Goal: Information Seeking & Learning: Learn about a topic

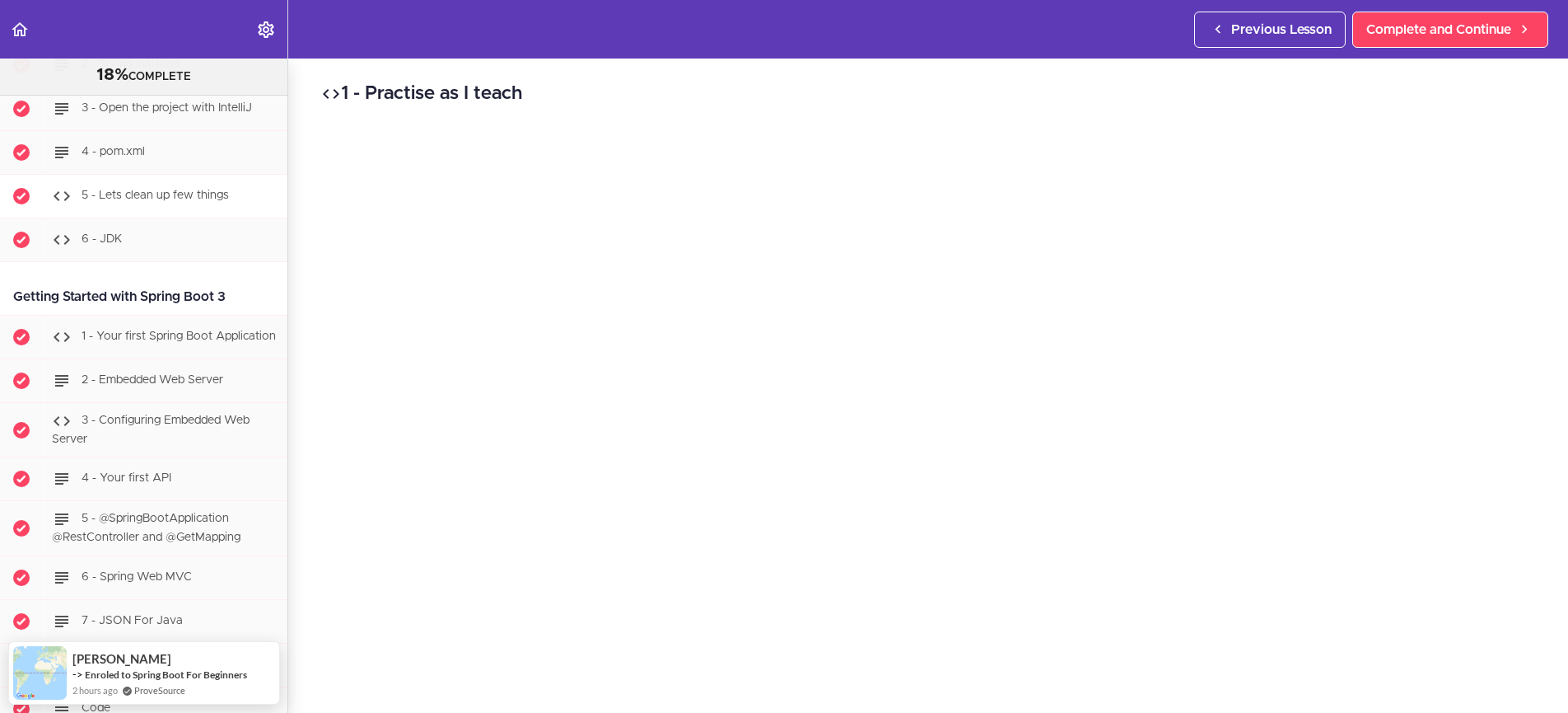
scroll to position [1033, 0]
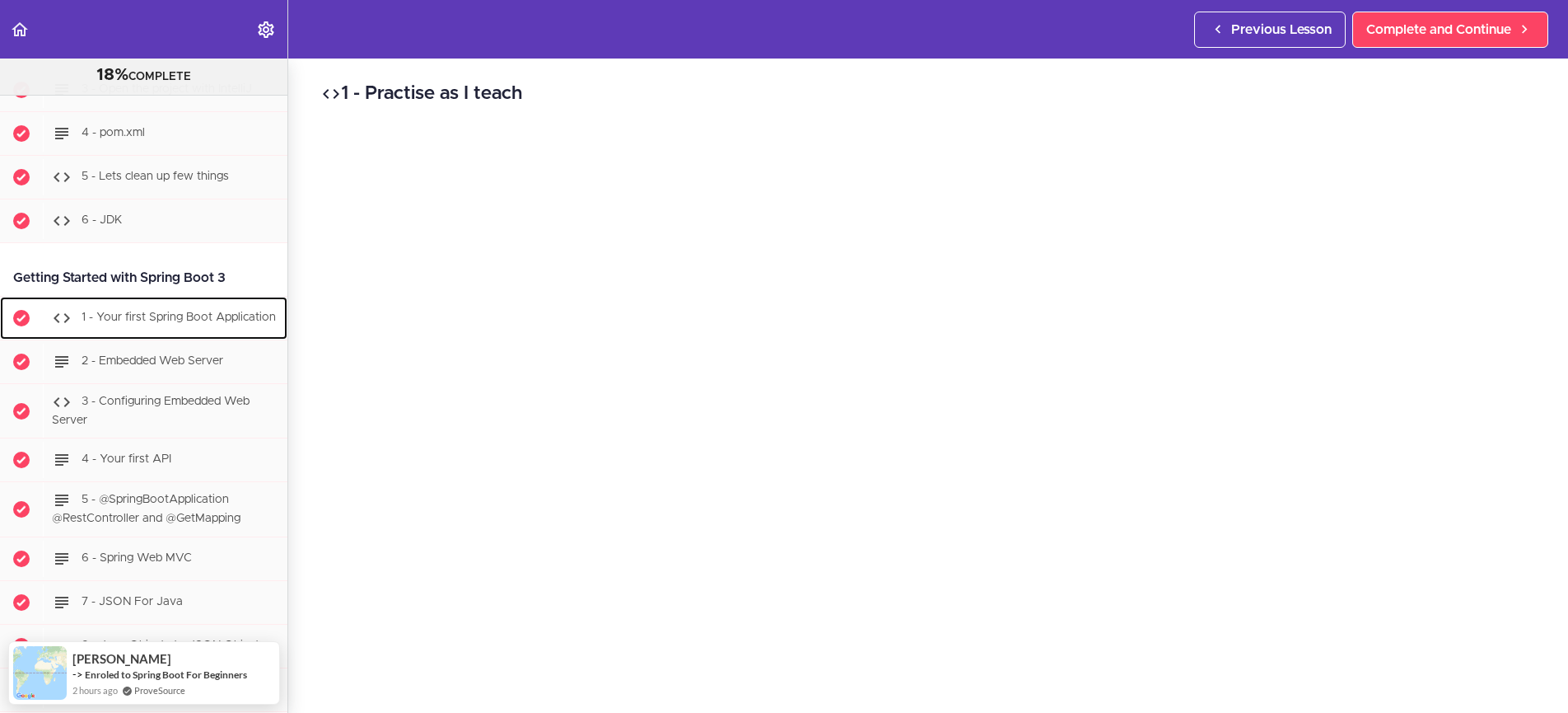
click at [220, 318] on div "1 - Your first Spring Boot Application" at bounding box center [165, 318] width 245 height 37
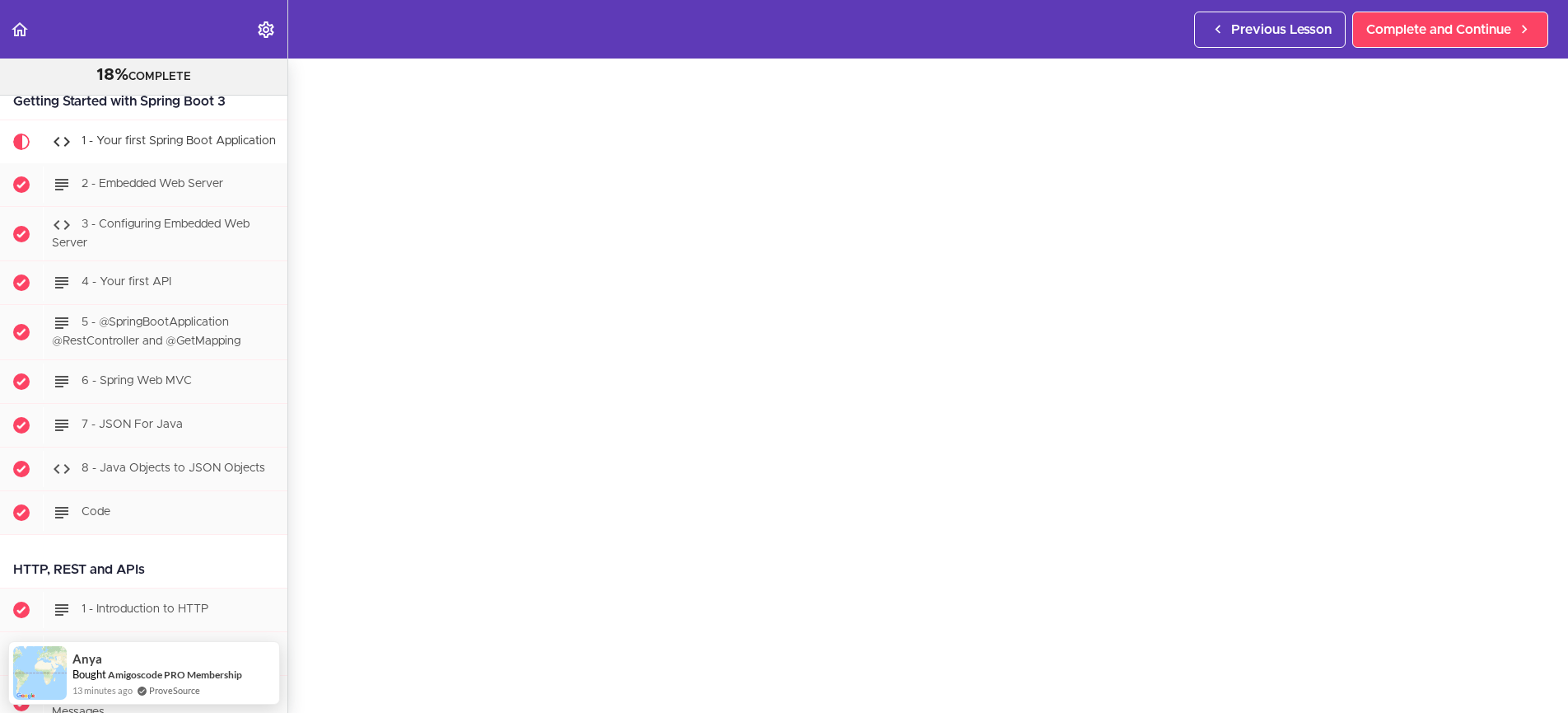
scroll to position [90, 0]
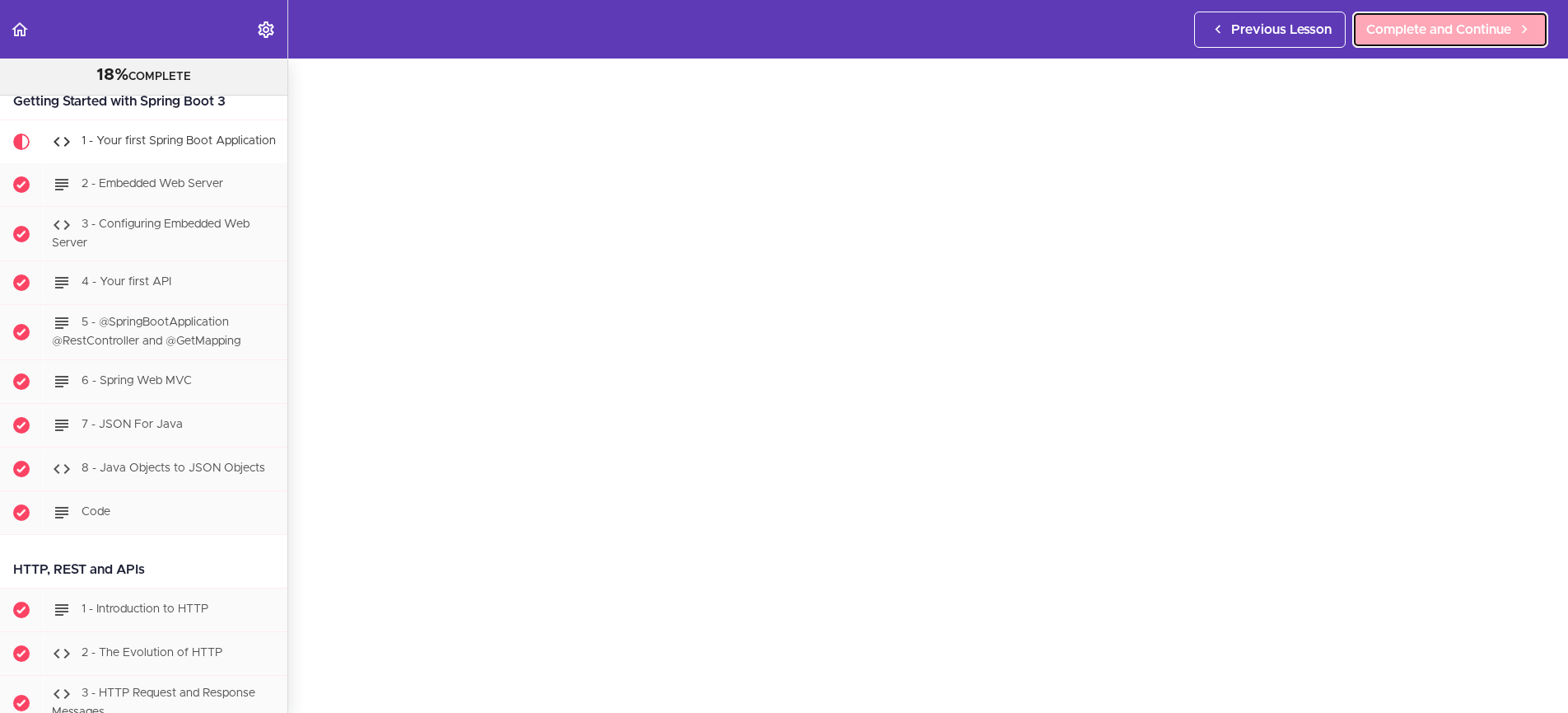
click at [1423, 32] on span "Complete and Continue" at bounding box center [1439, 30] width 145 height 20
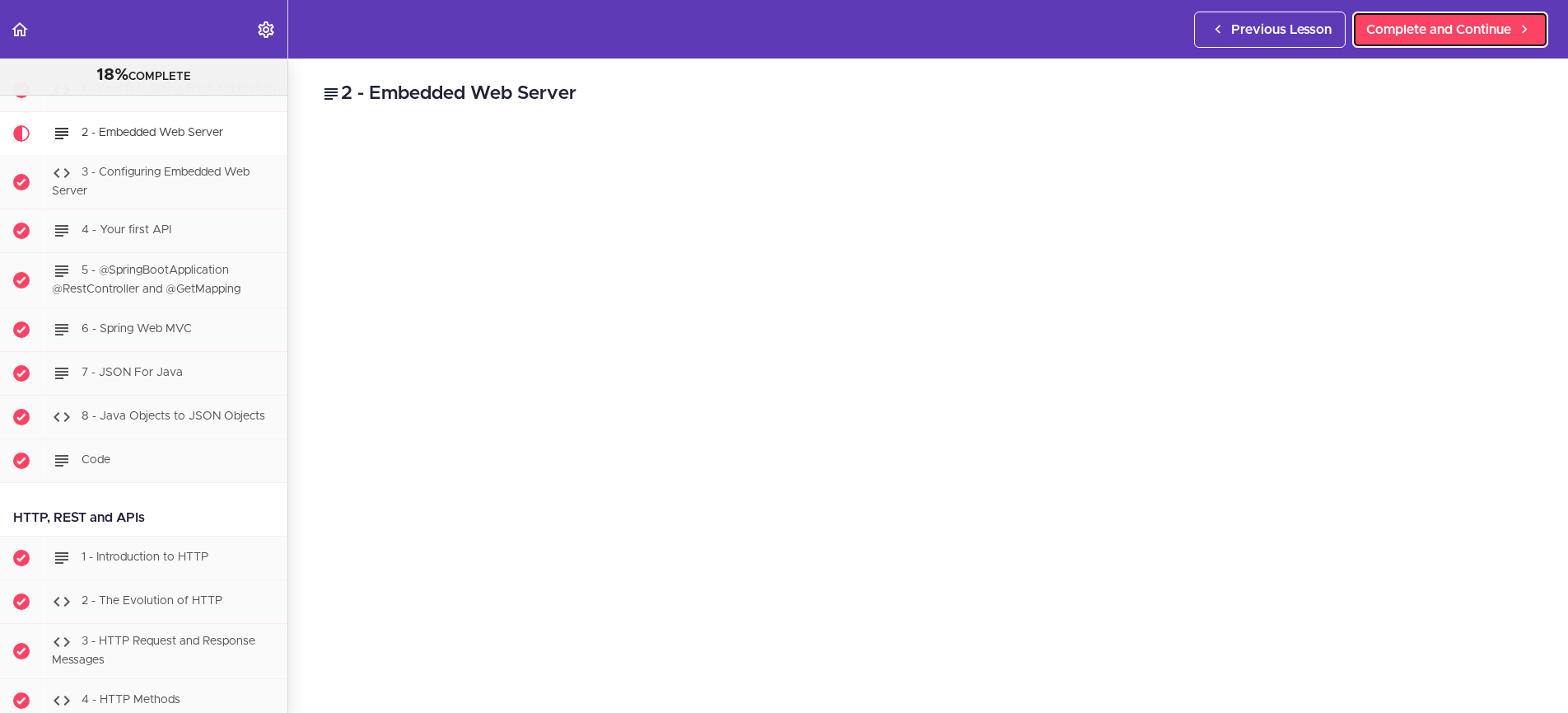
scroll to position [1264, 0]
click at [1417, 37] on span "Complete and Continue" at bounding box center [1439, 30] width 145 height 20
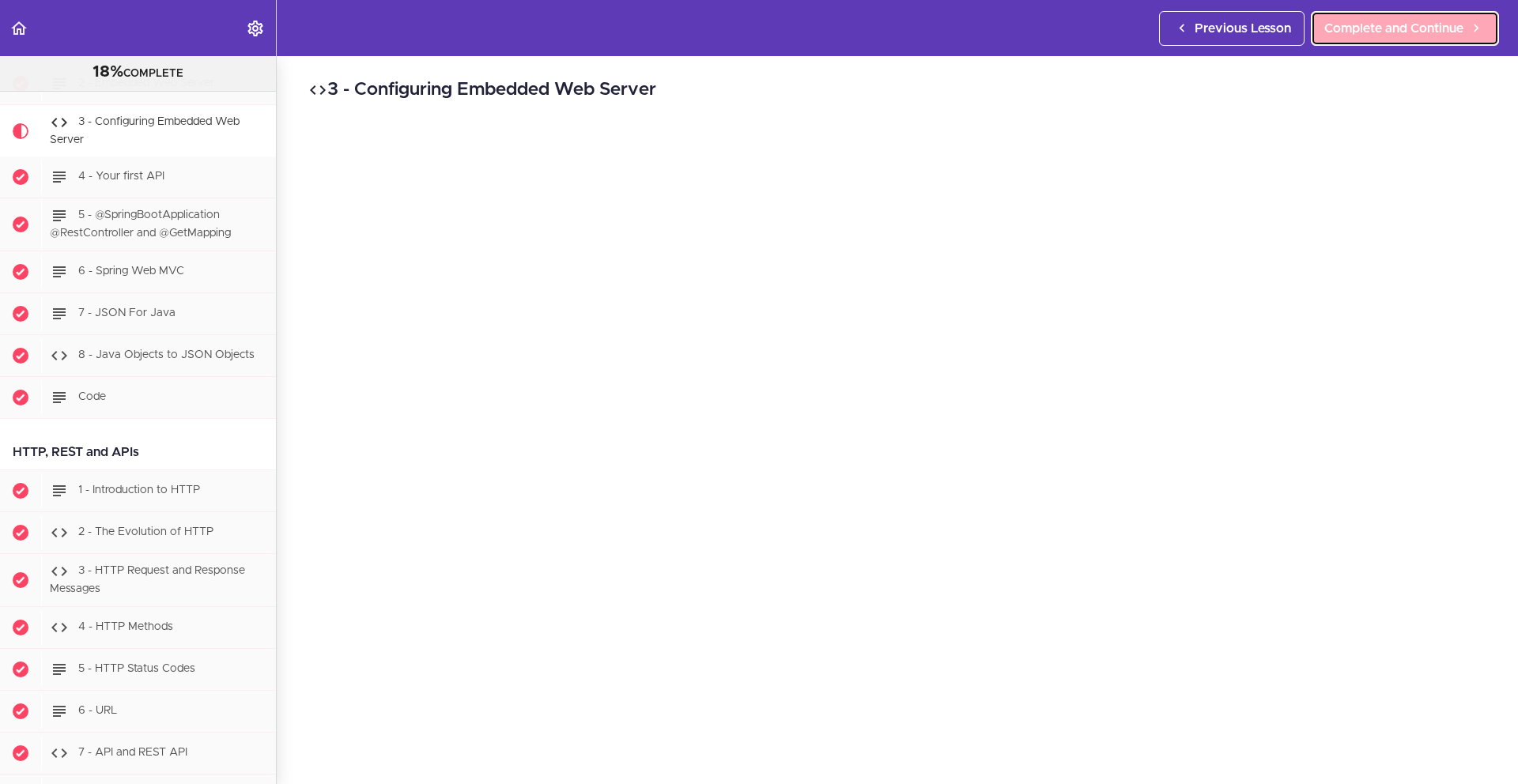
click at [1353, 28] on span "Complete and Continue" at bounding box center [1393, 29] width 139 height 19
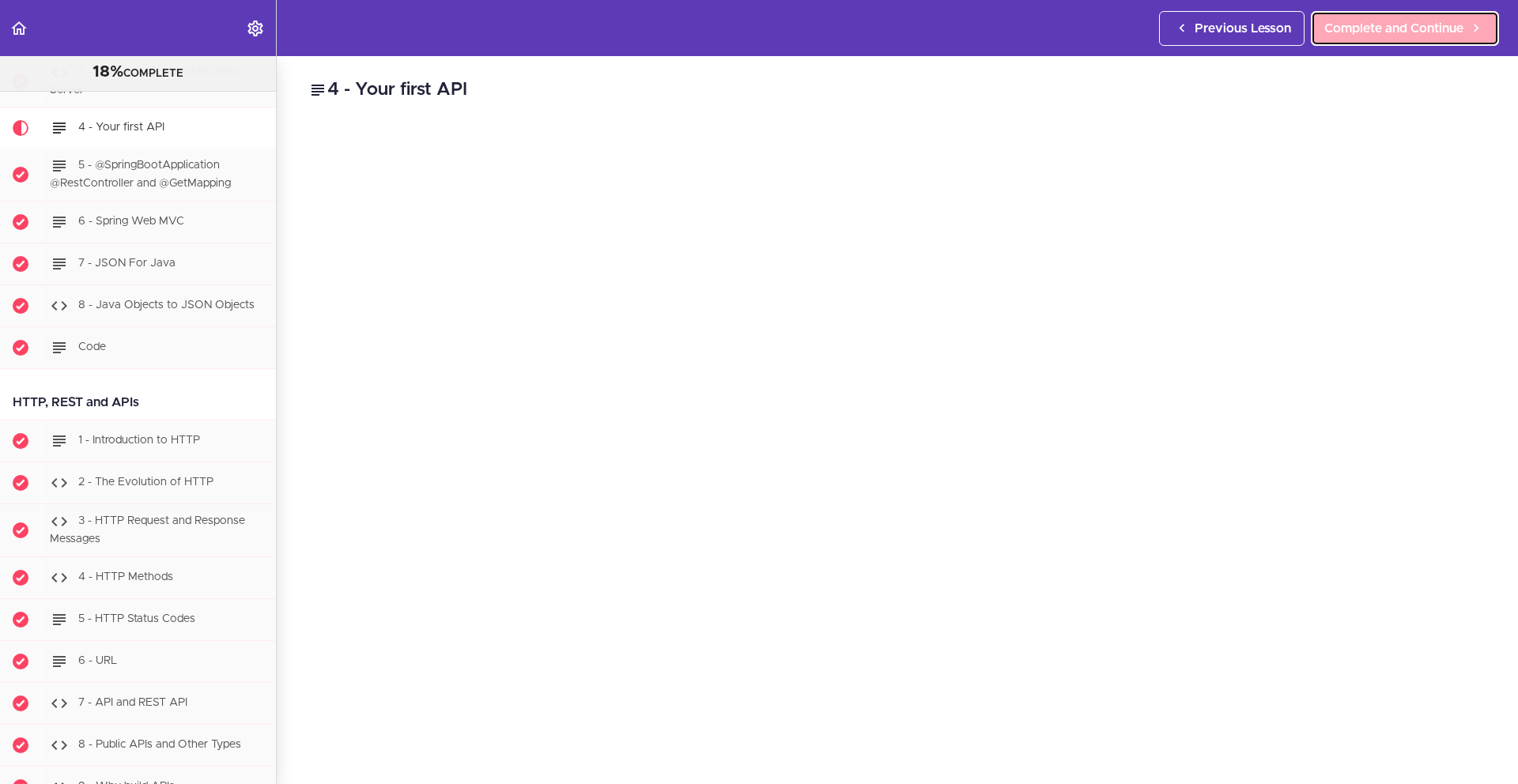
scroll to position [1308, 0]
click at [1381, 39] on link "Complete and Continue" at bounding box center [1405, 29] width 189 height 35
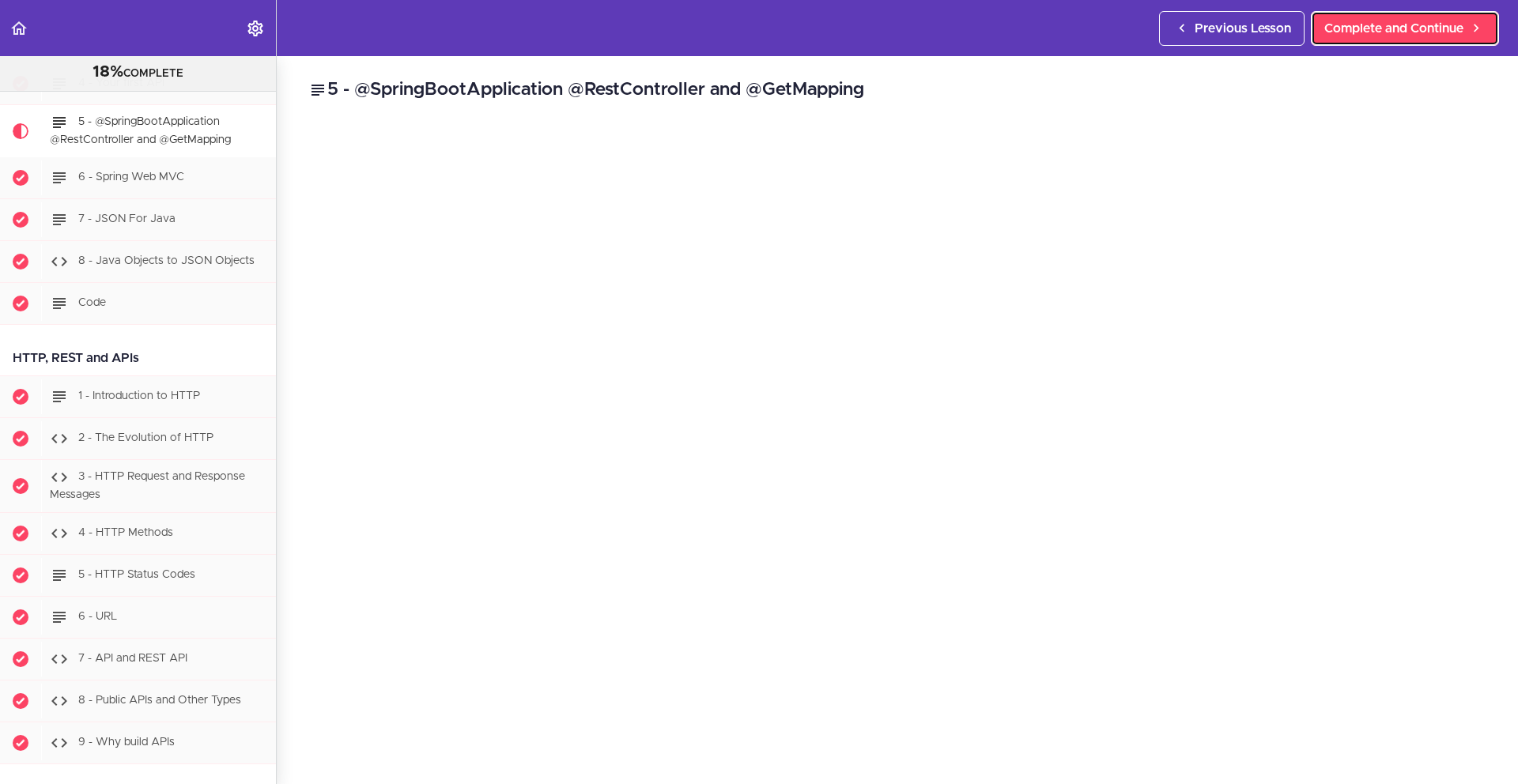
scroll to position [1350, 0]
